Goal: Information Seeking & Learning: Learn about a topic

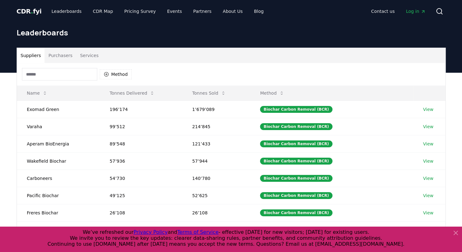
click at [68, 56] on button "Purchasers" at bounding box center [61, 55] width 32 height 15
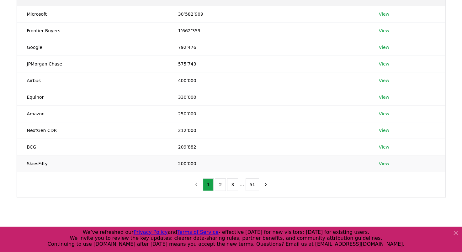
scroll to position [126, 0]
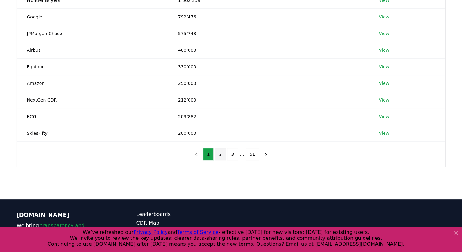
click at [223, 153] on button "2" at bounding box center [220, 154] width 11 height 13
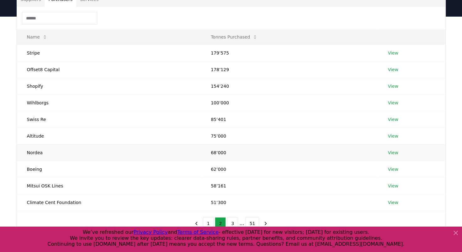
scroll to position [94, 0]
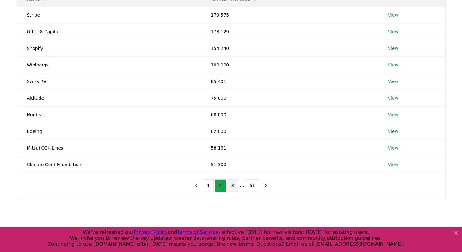
click at [237, 186] on button "3" at bounding box center [232, 186] width 11 height 13
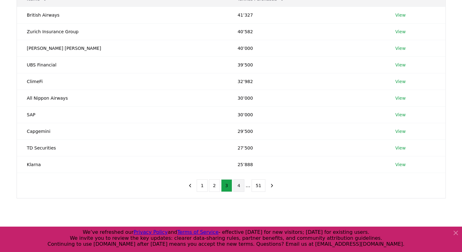
click at [243, 186] on button "4" at bounding box center [239, 186] width 11 height 13
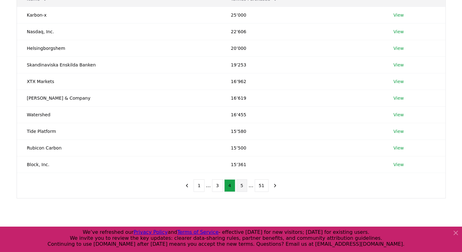
click at [244, 187] on button "5" at bounding box center [242, 186] width 11 height 13
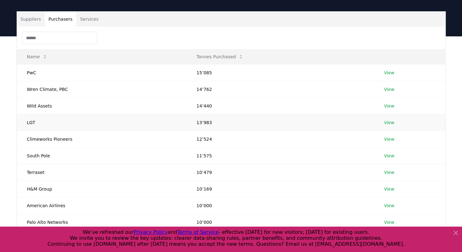
scroll to position [79, 0]
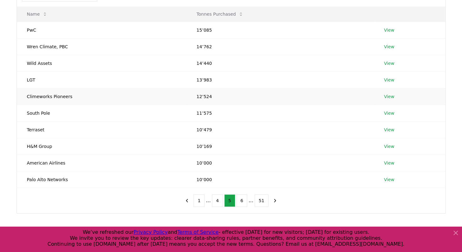
click at [392, 97] on link "View" at bounding box center [389, 97] width 10 height 6
